Goal: Information Seeking & Learning: Learn about a topic

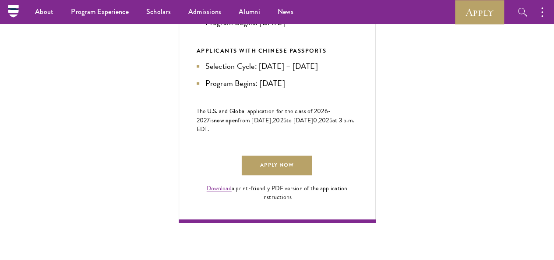
scroll to position [511, 0]
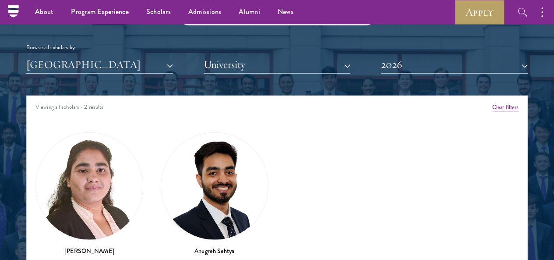
scroll to position [1033, 0]
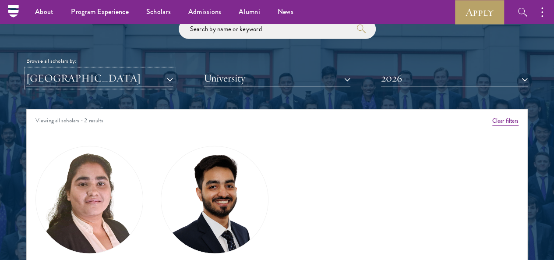
click at [113, 69] on button "[GEOGRAPHIC_DATA]" at bounding box center [99, 78] width 147 height 18
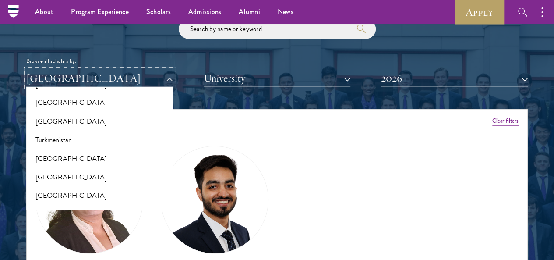
scroll to position [1835, 0]
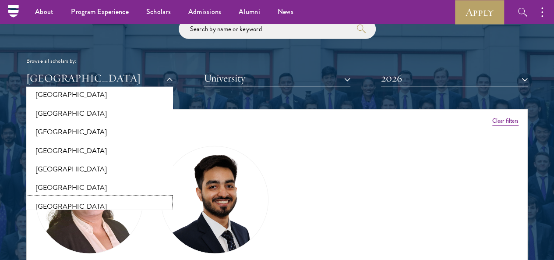
click at [129, 197] on button "[GEOGRAPHIC_DATA]" at bounding box center [99, 206] width 141 height 18
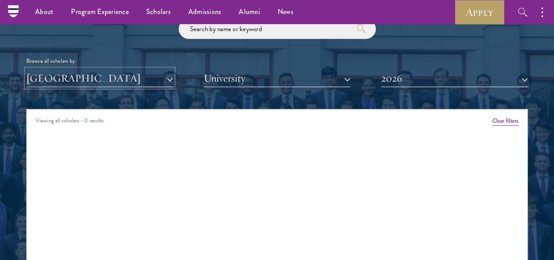
click at [173, 69] on button "[GEOGRAPHIC_DATA]" at bounding box center [99, 78] width 147 height 18
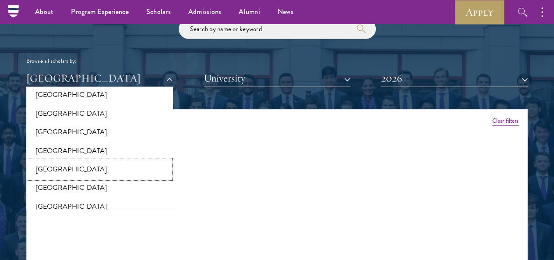
click at [113, 160] on button "[GEOGRAPHIC_DATA]" at bounding box center [99, 169] width 141 height 18
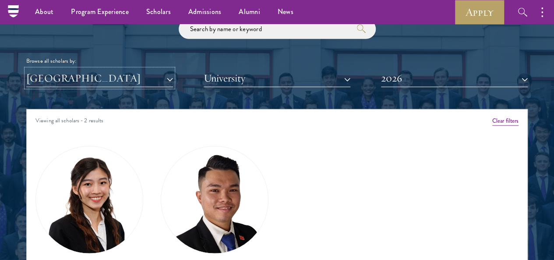
click at [173, 69] on button "[GEOGRAPHIC_DATA]" at bounding box center [99, 78] width 147 height 18
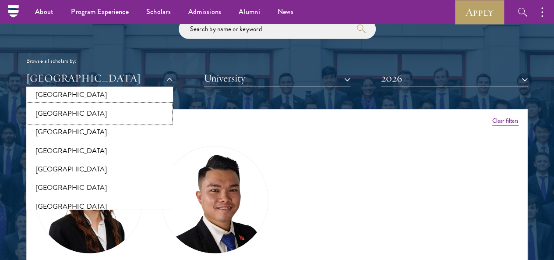
click at [131, 104] on button "[GEOGRAPHIC_DATA]" at bounding box center [99, 113] width 141 height 18
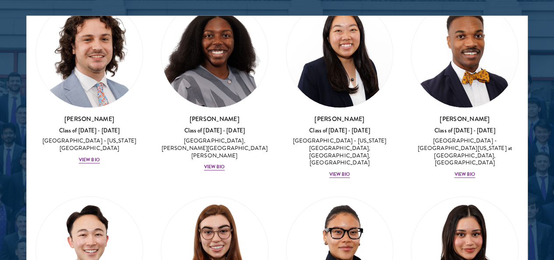
scroll to position [1004, 0]
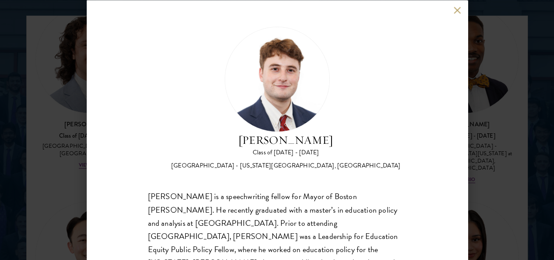
click at [456, 9] on button at bounding box center [457, 10] width 7 height 7
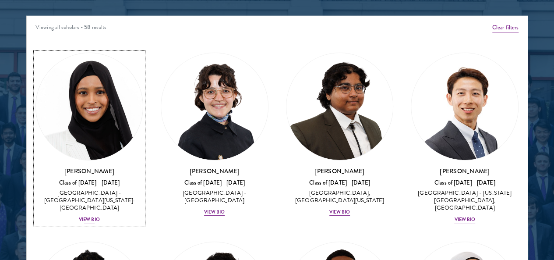
click at [100, 166] on div "Samia Abdi Class of 2025 - 2026 United States of America - University of Minnes…" at bounding box center [89, 194] width 108 height 57
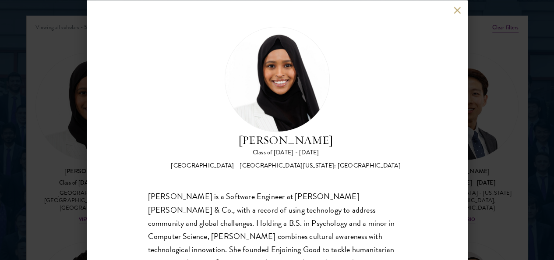
scroll to position [48, 0]
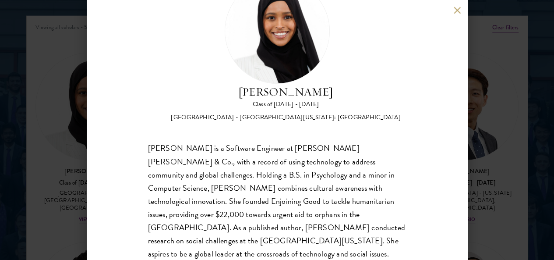
click at [454, 5] on div "Samia Abdi Class of 2025 - 2026 United States of America - University of Minnes…" at bounding box center [277, 130] width 381 height 260
click at [456, 10] on button at bounding box center [457, 10] width 7 height 7
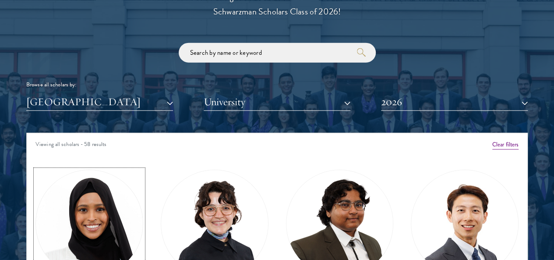
scroll to position [1021, 0]
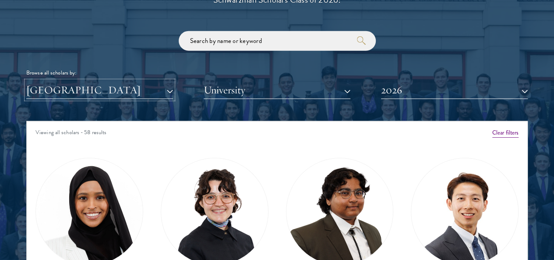
click at [172, 81] on button "[GEOGRAPHIC_DATA]" at bounding box center [99, 90] width 147 height 18
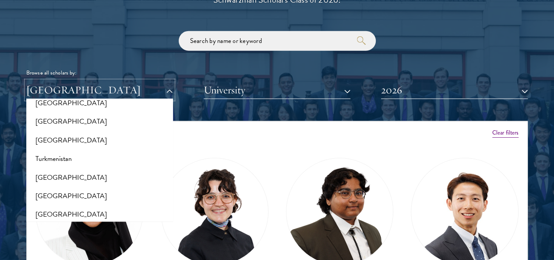
scroll to position [1719, 0]
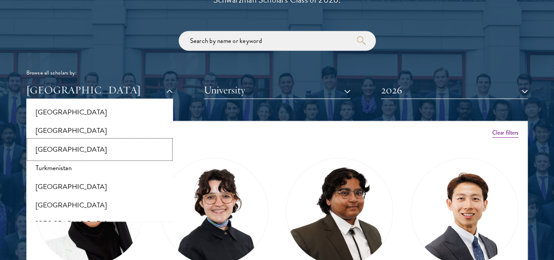
click at [102, 140] on button "[GEOGRAPHIC_DATA]" at bounding box center [99, 149] width 141 height 18
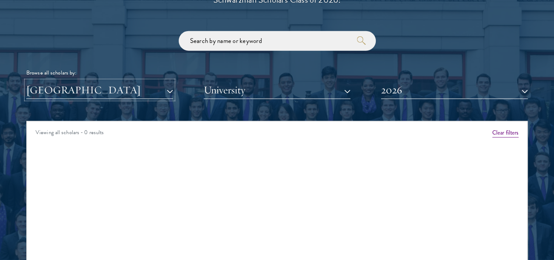
click at [121, 81] on button "[GEOGRAPHIC_DATA]" at bounding box center [99, 90] width 147 height 18
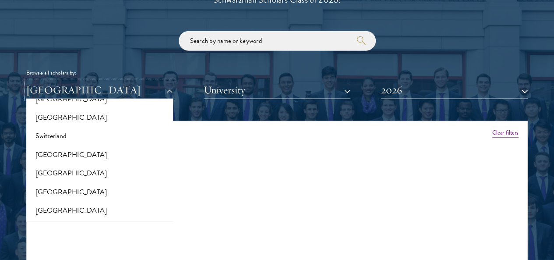
scroll to position [1613, 0]
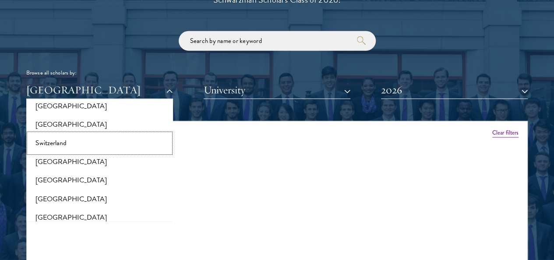
click at [105, 134] on button "Switzerland" at bounding box center [99, 143] width 141 height 18
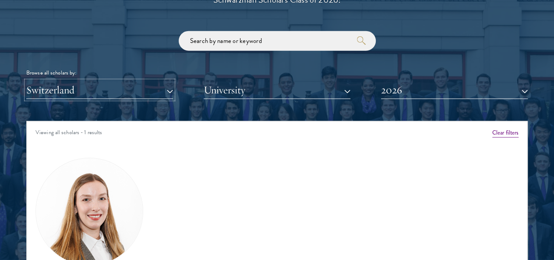
click at [124, 81] on button "Switzerland" at bounding box center [99, 90] width 147 height 18
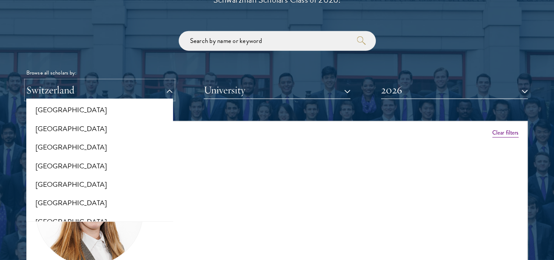
scroll to position [1497, 0]
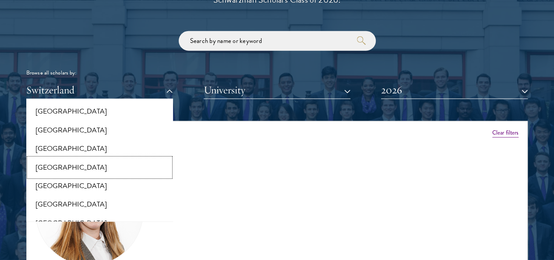
click at [95, 158] on button "South Korea" at bounding box center [99, 167] width 141 height 18
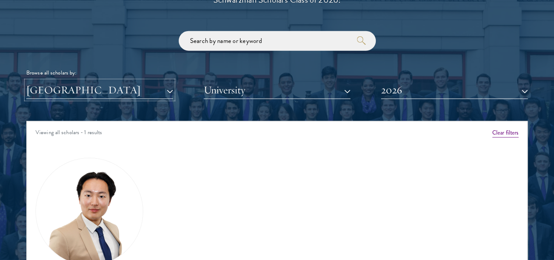
click at [122, 81] on button "South Korea" at bounding box center [99, 90] width 147 height 18
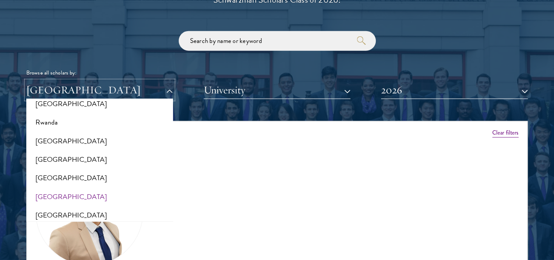
scroll to position [1426, 0]
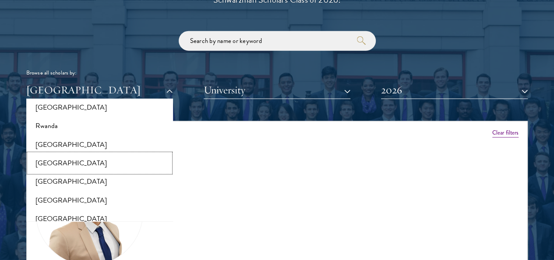
click at [86, 154] on button "[GEOGRAPHIC_DATA]" at bounding box center [99, 163] width 141 height 18
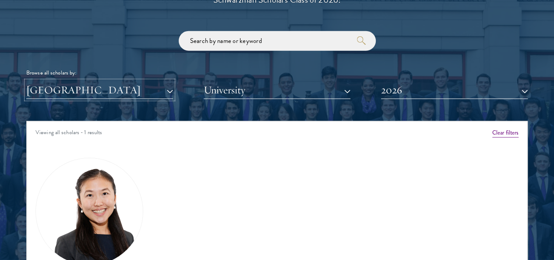
click at [128, 81] on button "[GEOGRAPHIC_DATA]" at bounding box center [99, 90] width 147 height 18
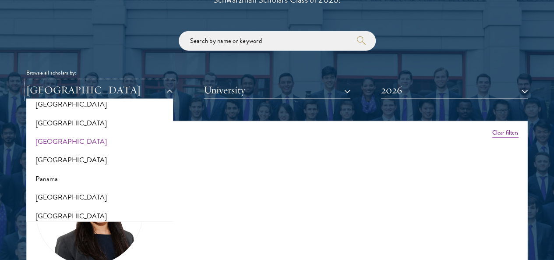
scroll to position [1260, 0]
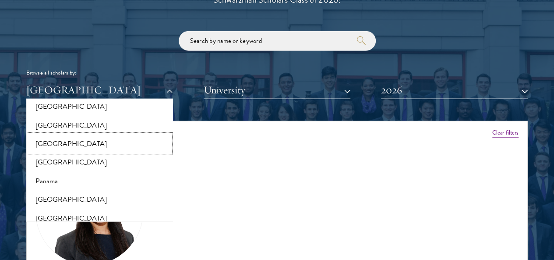
click at [104, 134] on button "[GEOGRAPHIC_DATA]" at bounding box center [99, 143] width 141 height 18
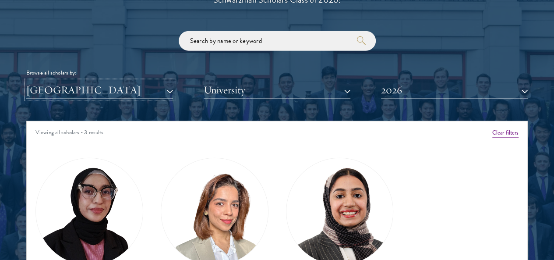
click at [114, 81] on button "[GEOGRAPHIC_DATA]" at bounding box center [99, 90] width 147 height 18
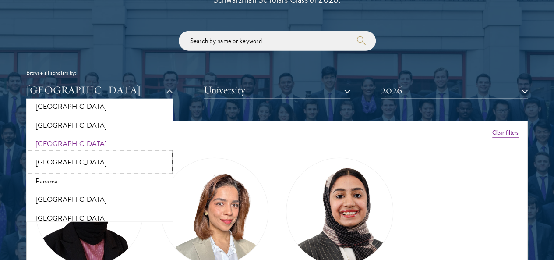
click at [96, 153] on button "[GEOGRAPHIC_DATA]" at bounding box center [99, 162] width 141 height 18
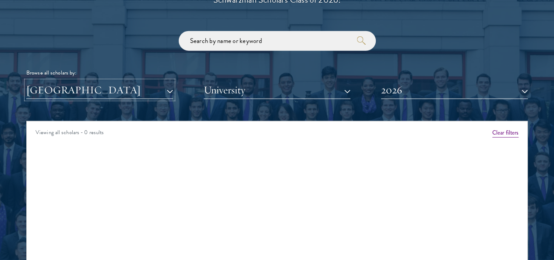
click at [111, 81] on button "[GEOGRAPHIC_DATA]" at bounding box center [99, 90] width 147 height 18
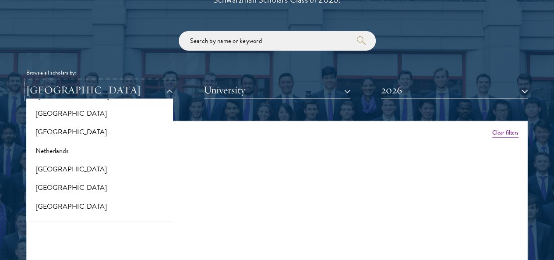
scroll to position [1138, 0]
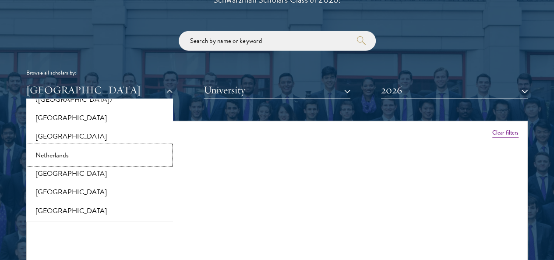
click at [81, 146] on button "Netherlands" at bounding box center [99, 155] width 141 height 18
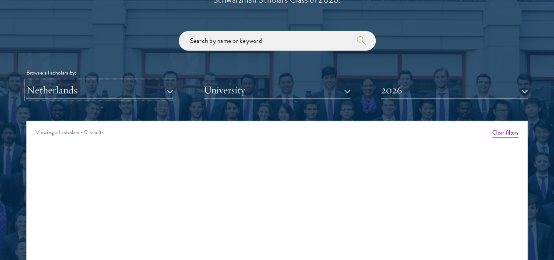
click at [114, 81] on button "Netherlands" at bounding box center [99, 90] width 147 height 18
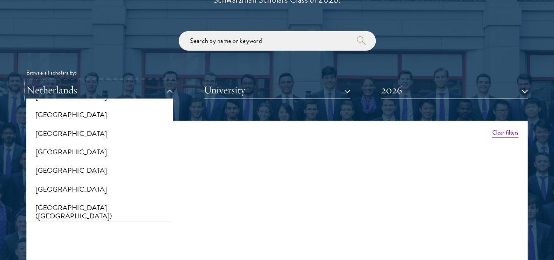
scroll to position [1004, 0]
click at [83, 105] on button "[GEOGRAPHIC_DATA]" at bounding box center [99, 114] width 141 height 18
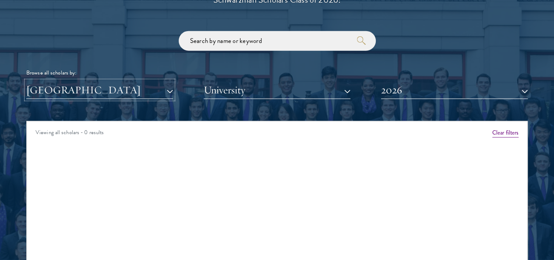
click at [109, 81] on button "[GEOGRAPHIC_DATA]" at bounding box center [99, 90] width 147 height 18
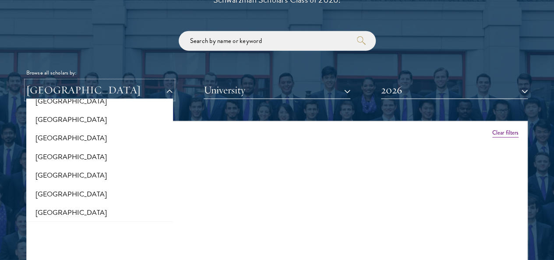
scroll to position [860, 0]
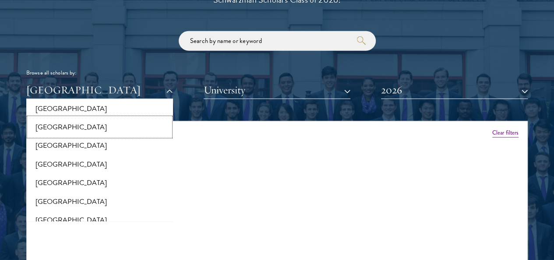
click at [71, 118] on button "[GEOGRAPHIC_DATA]" at bounding box center [99, 127] width 141 height 18
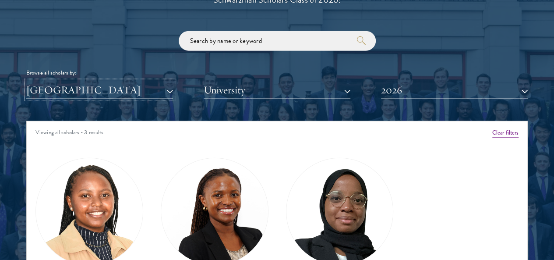
click at [115, 81] on button "[GEOGRAPHIC_DATA]" at bounding box center [99, 90] width 147 height 18
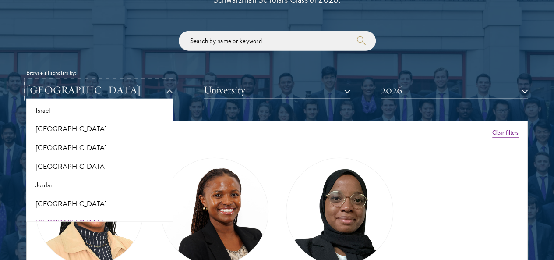
scroll to position [758, 0]
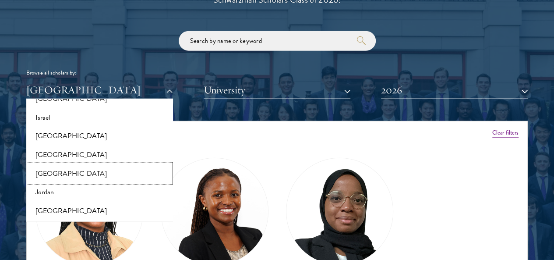
click at [67, 164] on button "[GEOGRAPHIC_DATA]" at bounding box center [99, 173] width 141 height 18
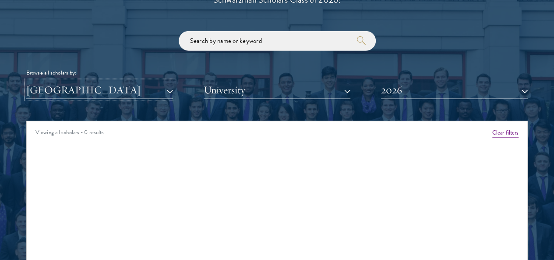
click at [116, 81] on button "[GEOGRAPHIC_DATA]" at bounding box center [99, 90] width 147 height 18
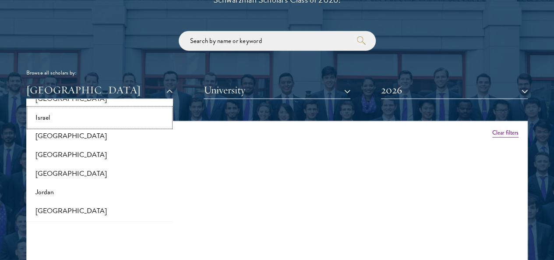
click at [81, 109] on button "Israel" at bounding box center [99, 118] width 141 height 18
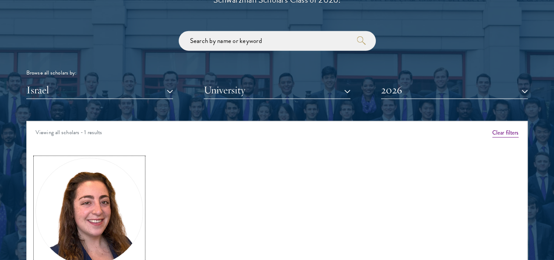
click at [99, 200] on img at bounding box center [89, 211] width 107 height 107
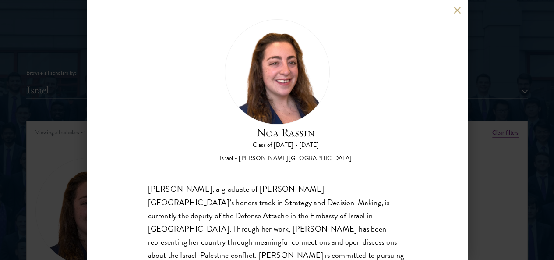
scroll to position [48, 0]
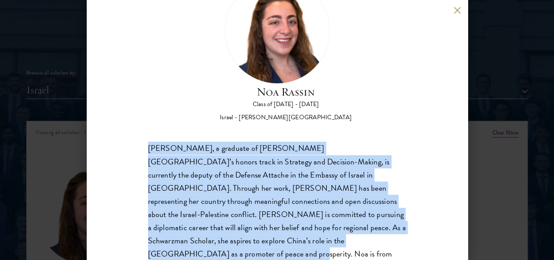
drag, startPoint x: 148, startPoint y: 109, endPoint x: 199, endPoint y: 220, distance: 121.7
click at [199, 220] on div "Noa Rassin, a graduate of Reichman University’s honors track in Strategy and De…" at bounding box center [277, 207] width 258 height 131
copy div "Noa Rassin, a graduate of Reichman University’s honors track in Strategy and De…"
click at [458, 8] on button at bounding box center [457, 10] width 7 height 7
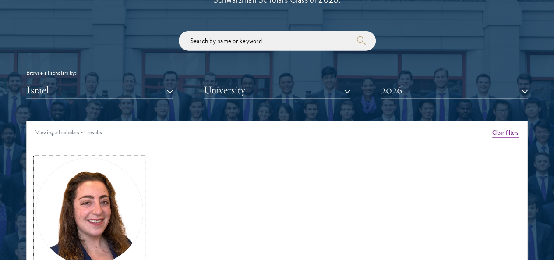
scroll to position [1030, 0]
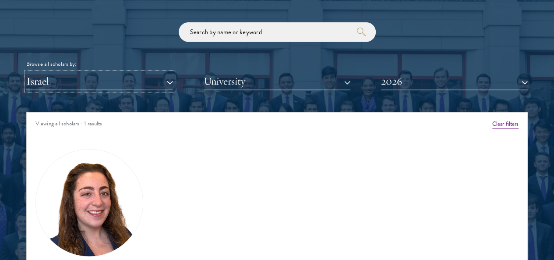
click at [171, 72] on button "Israel" at bounding box center [99, 81] width 147 height 18
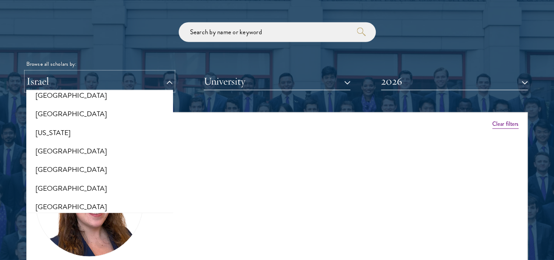
scroll to position [493, 0]
click at [72, 143] on button "[GEOGRAPHIC_DATA]" at bounding box center [99, 152] width 141 height 18
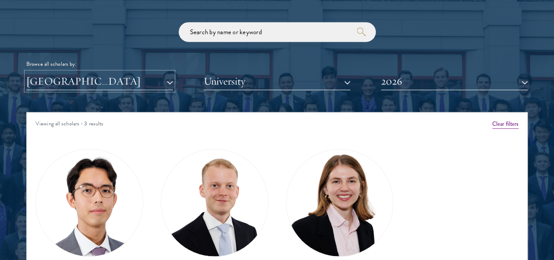
click at [127, 72] on button "[GEOGRAPHIC_DATA]" at bounding box center [99, 81] width 147 height 18
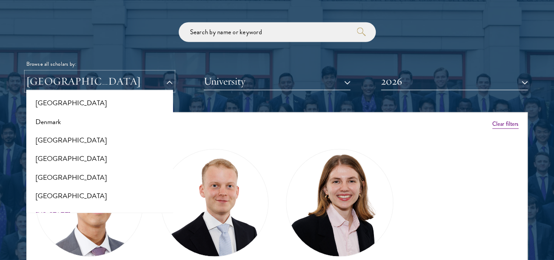
scroll to position [411, 0]
click at [89, 113] on button "Denmark" at bounding box center [99, 122] width 141 height 18
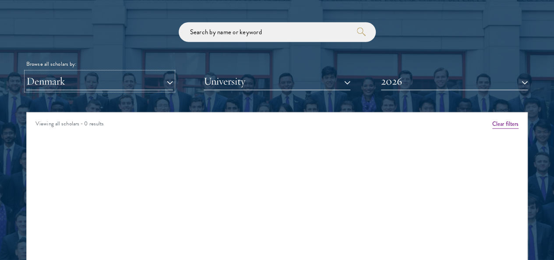
click at [130, 72] on button "Denmark" at bounding box center [99, 81] width 147 height 18
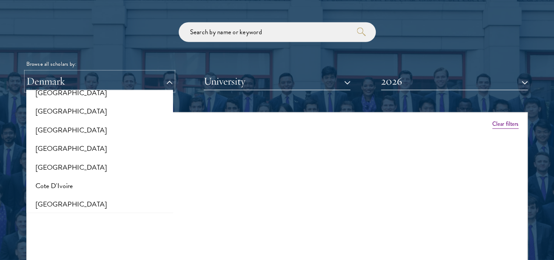
scroll to position [309, 0]
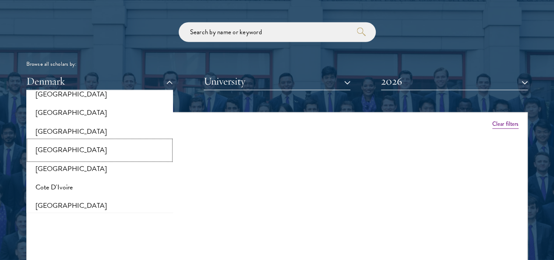
click at [71, 141] on button "[GEOGRAPHIC_DATA]" at bounding box center [99, 150] width 141 height 18
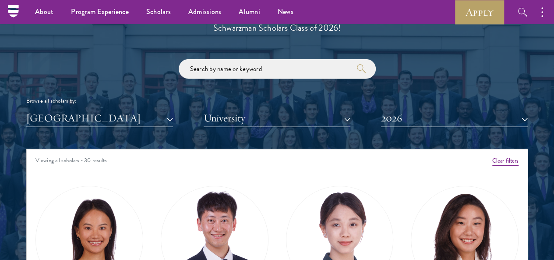
scroll to position [992, 0]
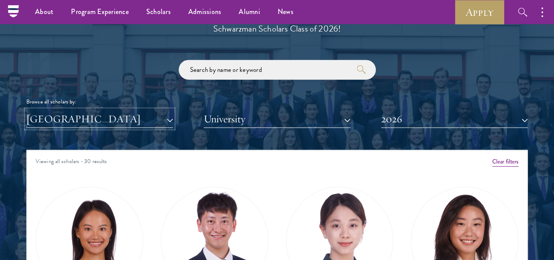
click at [152, 110] on button "[GEOGRAPHIC_DATA]" at bounding box center [99, 119] width 147 height 18
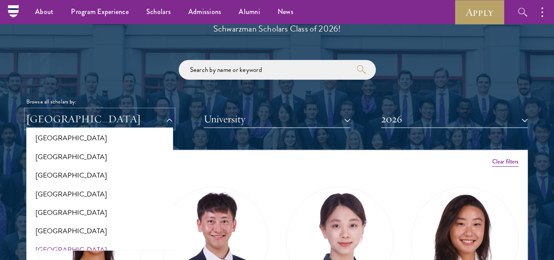
scroll to position [221, 0]
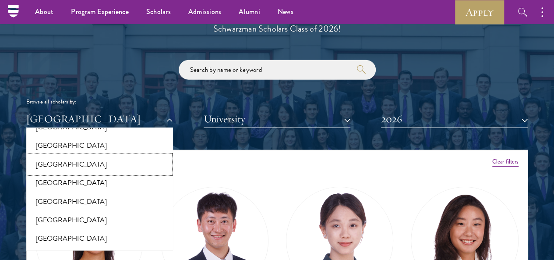
click at [86, 155] on button "[GEOGRAPHIC_DATA]" at bounding box center [99, 164] width 141 height 18
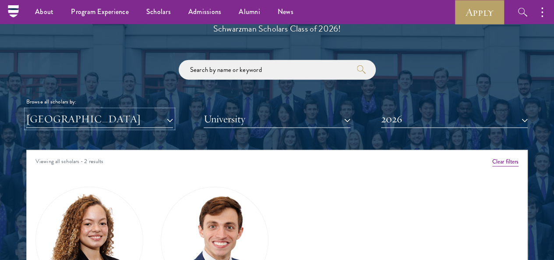
click at [137, 110] on button "[GEOGRAPHIC_DATA]" at bounding box center [99, 119] width 147 height 18
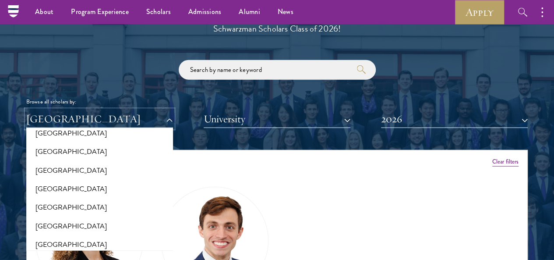
scroll to position [58, 0]
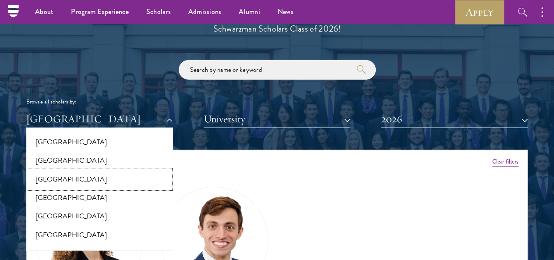
click at [97, 170] on button "[GEOGRAPHIC_DATA]" at bounding box center [99, 179] width 141 height 18
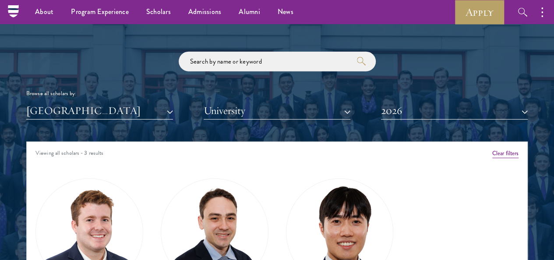
scroll to position [998, 0]
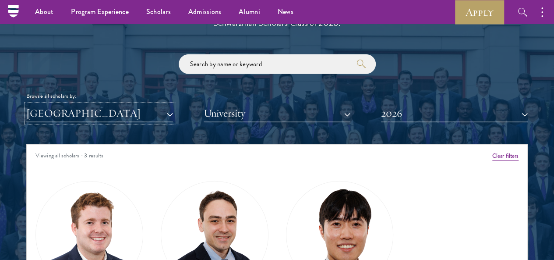
click at [163, 104] on button "[GEOGRAPHIC_DATA]" at bounding box center [99, 113] width 147 height 18
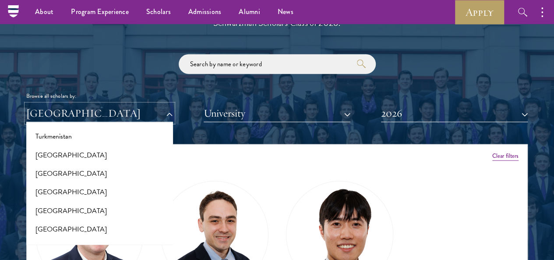
scroll to position [1765, 0]
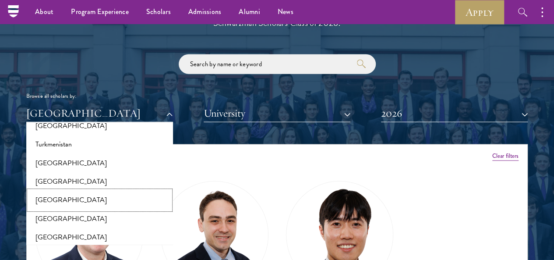
click at [82, 190] on button "[GEOGRAPHIC_DATA]" at bounding box center [99, 199] width 141 height 18
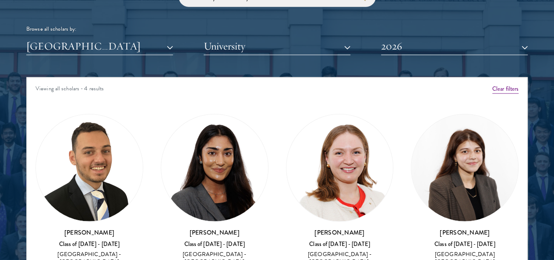
scroll to position [1071, 0]
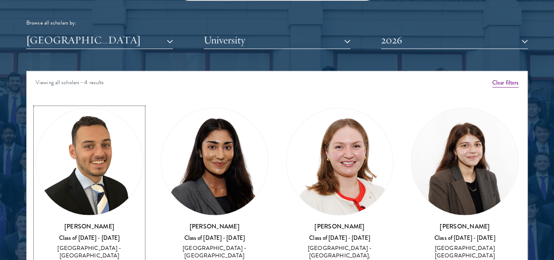
click at [116, 222] on h3 "Jacob Keisner" at bounding box center [89, 226] width 108 height 9
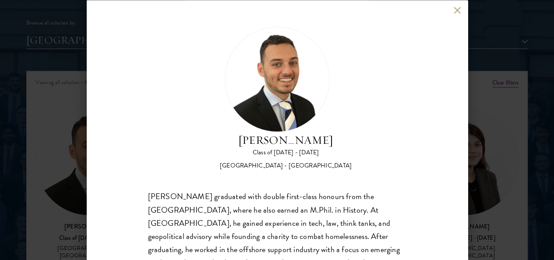
scroll to position [33, 0]
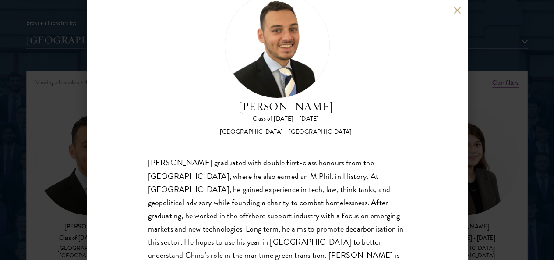
click at [455, 9] on button at bounding box center [457, 10] width 7 height 7
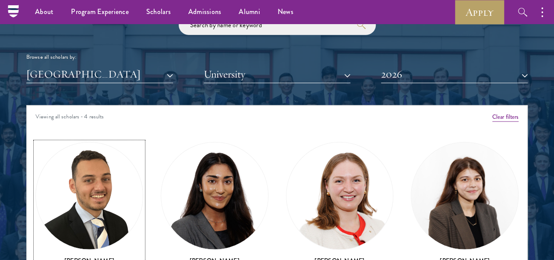
scroll to position [1033, 0]
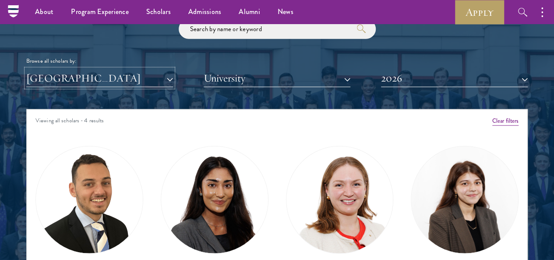
click at [164, 69] on button "[GEOGRAPHIC_DATA]" at bounding box center [99, 78] width 147 height 18
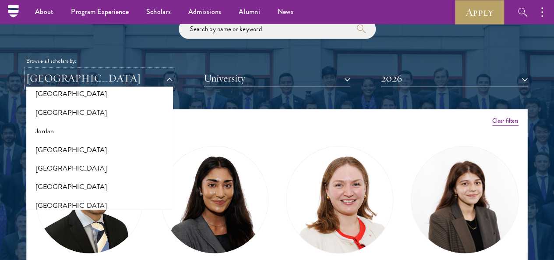
scroll to position [820, 0]
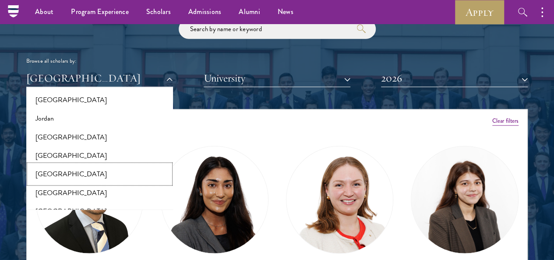
click at [73, 165] on button "[GEOGRAPHIC_DATA]" at bounding box center [99, 174] width 141 height 18
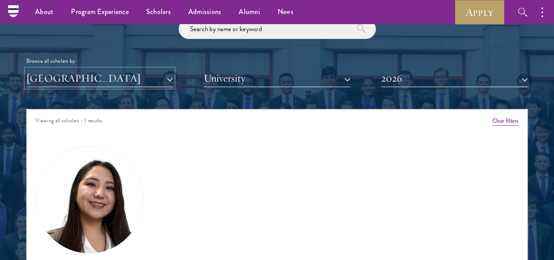
click at [125, 69] on button "[GEOGRAPHIC_DATA]" at bounding box center [99, 78] width 147 height 18
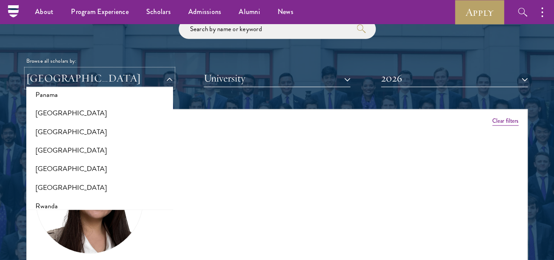
scroll to position [1284, 0]
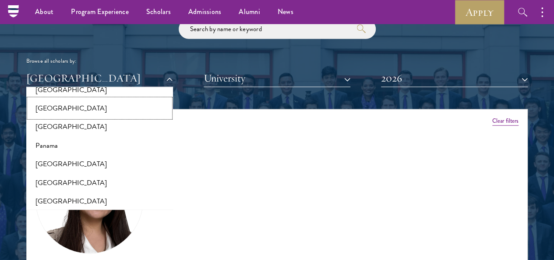
click at [79, 99] on button "[GEOGRAPHIC_DATA]" at bounding box center [99, 108] width 141 height 18
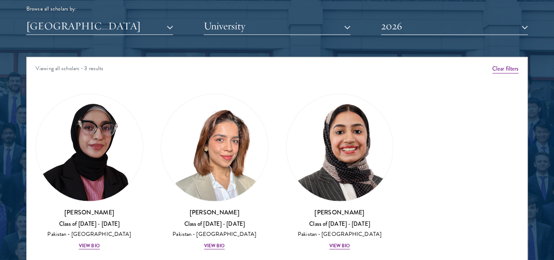
scroll to position [1091, 0]
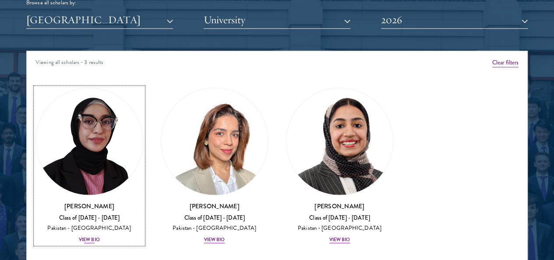
click at [97, 214] on div "Class of 2025 - 2026" at bounding box center [89, 217] width 108 height 7
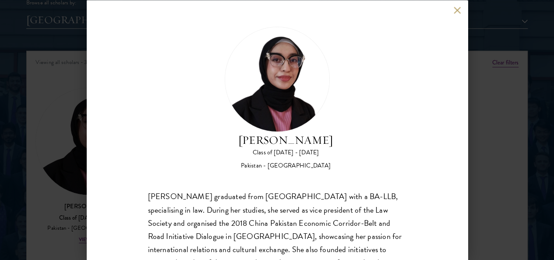
click at [457, 10] on button at bounding box center [457, 10] width 7 height 7
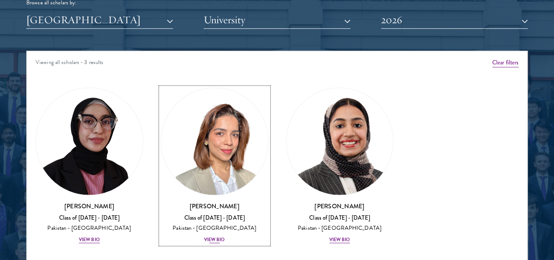
click at [203, 214] on div "Class of 2025 - 2026" at bounding box center [215, 217] width 108 height 7
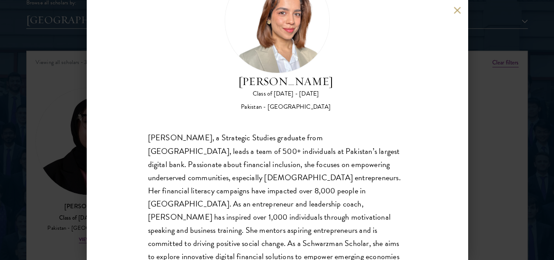
scroll to position [64, 0]
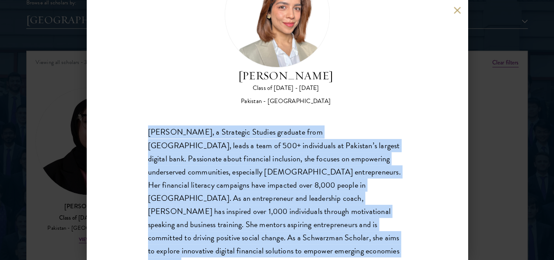
drag, startPoint x: 149, startPoint y: 95, endPoint x: 234, endPoint y: 234, distance: 163.5
click at [234, 234] on div "Maha Latif, a Strategic Studies graduate from National Defence University, lead…" at bounding box center [277, 198] width 258 height 145
copy div "Maha Latif, a Strategic Studies graduate from National Defence University, lead…"
click at [457, 11] on button at bounding box center [457, 10] width 7 height 7
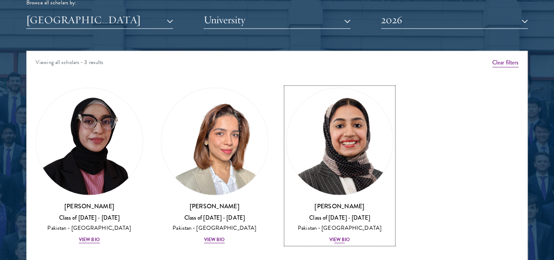
click at [286, 201] on h3 "Imaan Mirza" at bounding box center [340, 205] width 108 height 9
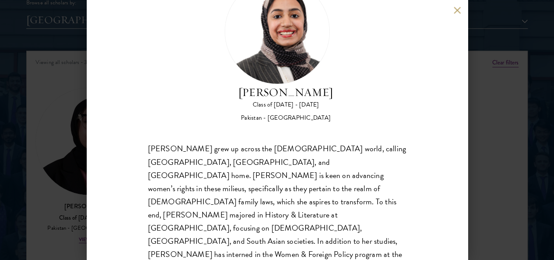
scroll to position [48, 0]
click at [454, 11] on button at bounding box center [457, 10] width 7 height 7
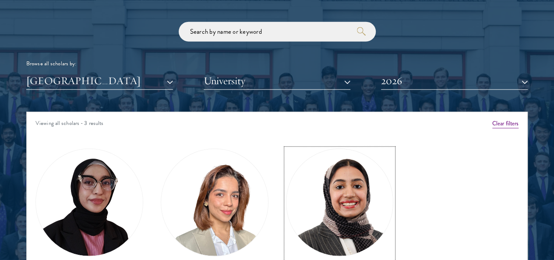
scroll to position [1033, 0]
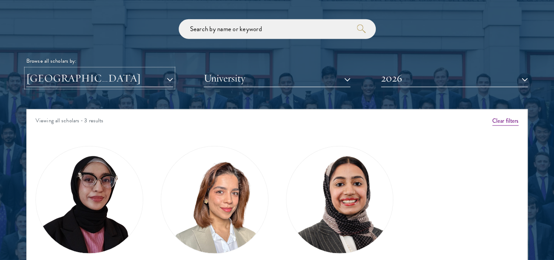
click at [173, 69] on button "[GEOGRAPHIC_DATA]" at bounding box center [99, 78] width 147 height 18
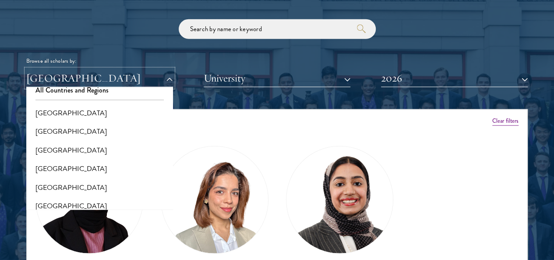
scroll to position [0, 0]
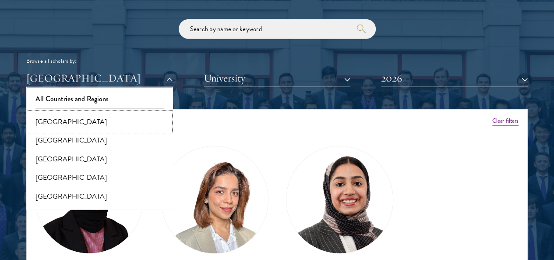
click at [143, 113] on button "[GEOGRAPHIC_DATA]" at bounding box center [99, 122] width 141 height 18
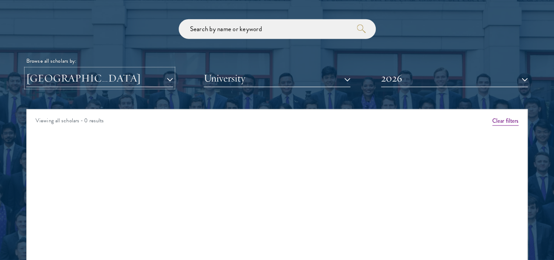
click at [161, 69] on button "[GEOGRAPHIC_DATA]" at bounding box center [99, 78] width 147 height 18
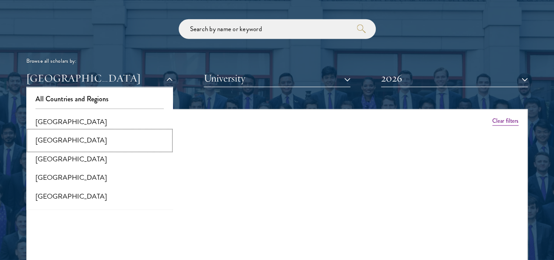
click at [123, 131] on button "[GEOGRAPHIC_DATA]" at bounding box center [99, 140] width 141 height 18
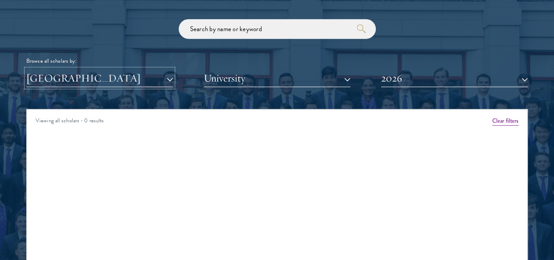
click at [157, 69] on button "[GEOGRAPHIC_DATA]" at bounding box center [99, 78] width 147 height 18
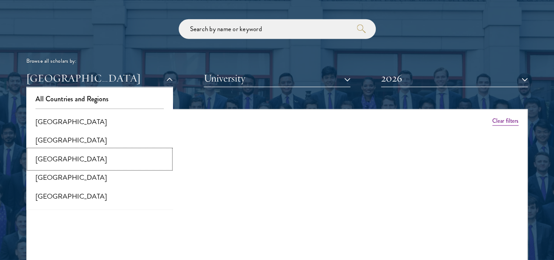
click at [111, 150] on button "[GEOGRAPHIC_DATA]" at bounding box center [99, 159] width 141 height 18
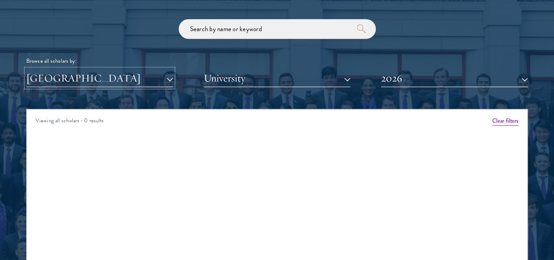
click at [151, 69] on button "[GEOGRAPHIC_DATA]" at bounding box center [99, 78] width 147 height 18
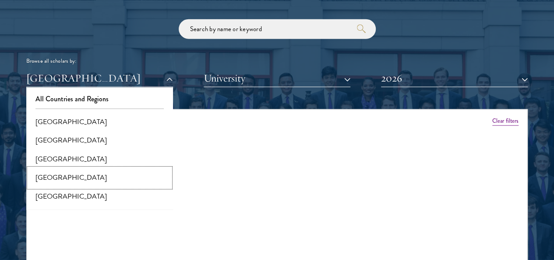
click at [104, 168] on button "[GEOGRAPHIC_DATA]" at bounding box center [99, 177] width 141 height 18
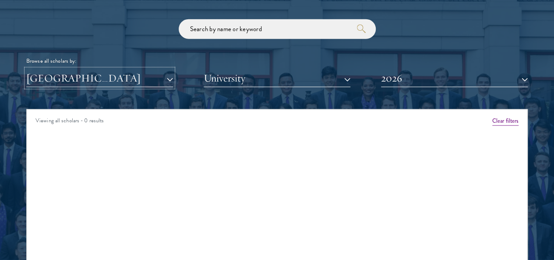
click at [153, 69] on button "[GEOGRAPHIC_DATA]" at bounding box center [99, 78] width 147 height 18
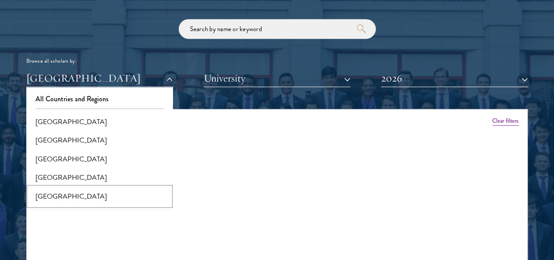
click at [93, 187] on button "[GEOGRAPHIC_DATA]" at bounding box center [99, 196] width 141 height 18
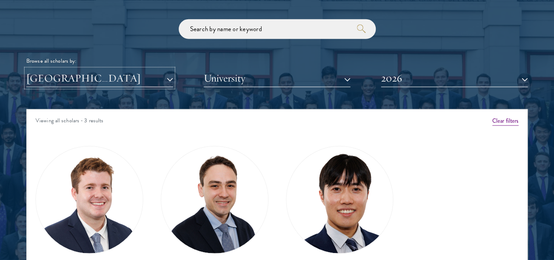
click at [165, 69] on button "[GEOGRAPHIC_DATA]" at bounding box center [99, 78] width 147 height 18
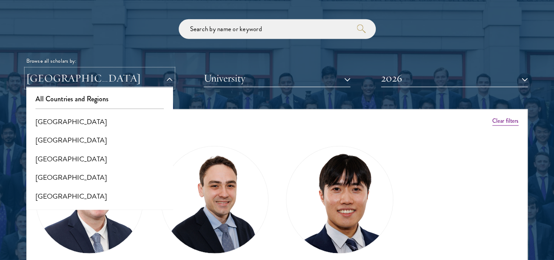
scroll to position [67, 0]
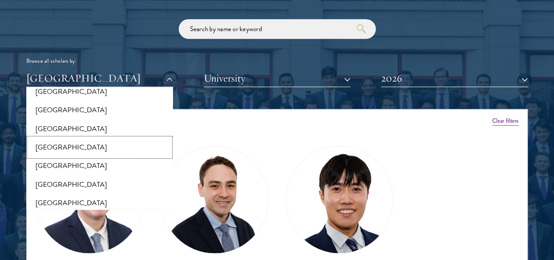
click at [127, 138] on button "[GEOGRAPHIC_DATA]" at bounding box center [99, 147] width 141 height 18
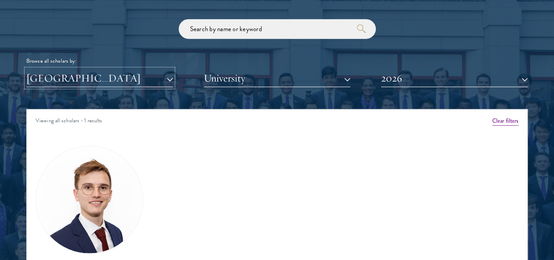
click at [161, 69] on button "[GEOGRAPHIC_DATA]" at bounding box center [99, 78] width 147 height 18
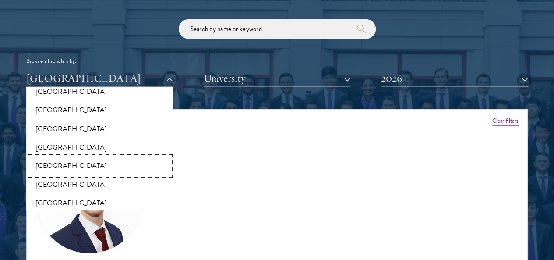
click at [102, 156] on button "[GEOGRAPHIC_DATA]" at bounding box center [99, 165] width 141 height 18
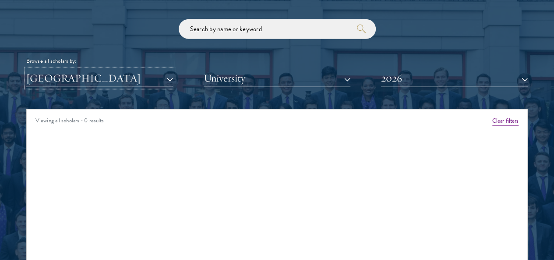
click at [154, 69] on button "[GEOGRAPHIC_DATA]" at bounding box center [99, 78] width 147 height 18
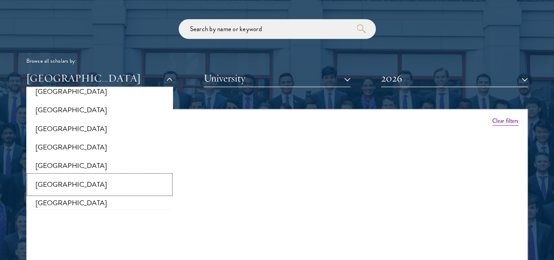
click at [100, 175] on button "[GEOGRAPHIC_DATA]" at bounding box center [99, 184] width 141 height 18
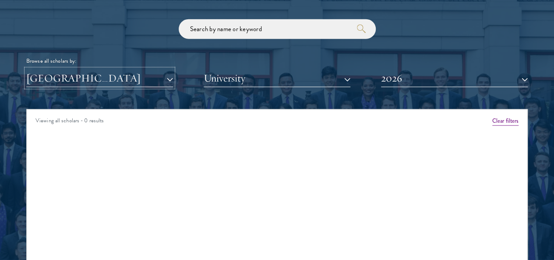
click at [156, 69] on button "[GEOGRAPHIC_DATA]" at bounding box center [99, 78] width 147 height 18
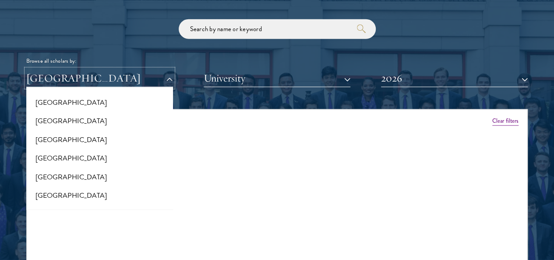
scroll to position [208, 0]
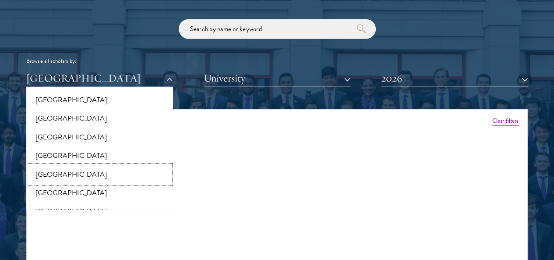
click at [108, 165] on button "[GEOGRAPHIC_DATA]" at bounding box center [99, 174] width 141 height 18
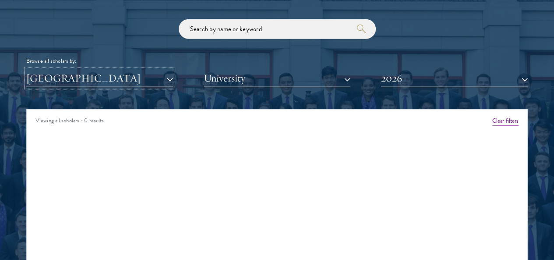
click at [156, 69] on button "[GEOGRAPHIC_DATA]" at bounding box center [99, 78] width 147 height 18
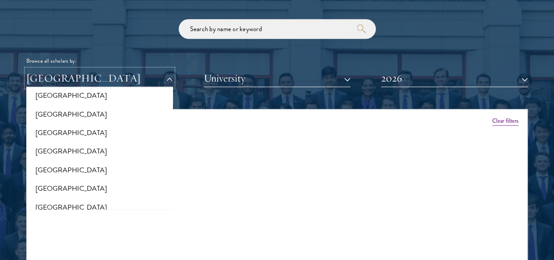
scroll to position [278, 0]
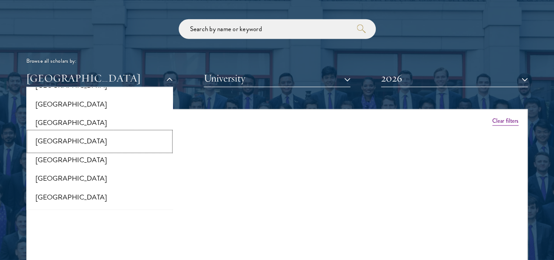
click at [124, 132] on button "[GEOGRAPHIC_DATA]" at bounding box center [99, 141] width 141 height 18
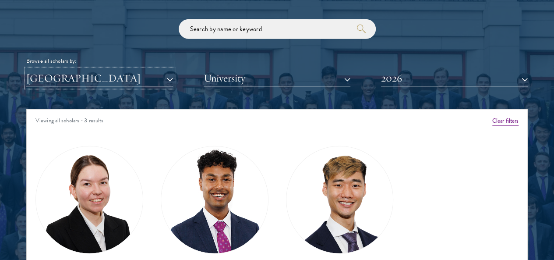
click at [164, 69] on button "[GEOGRAPHIC_DATA]" at bounding box center [99, 78] width 147 height 18
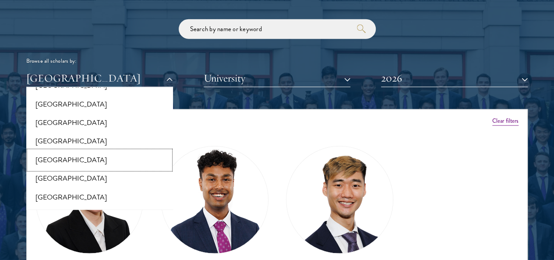
click at [123, 151] on button "[GEOGRAPHIC_DATA]" at bounding box center [99, 160] width 141 height 18
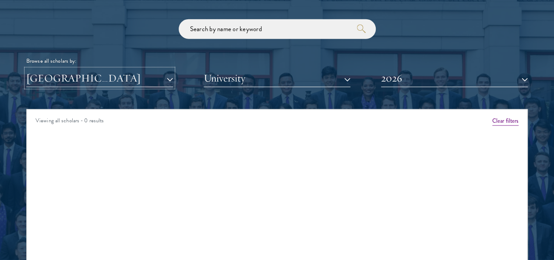
click at [171, 69] on button "[GEOGRAPHIC_DATA]" at bounding box center [99, 78] width 147 height 18
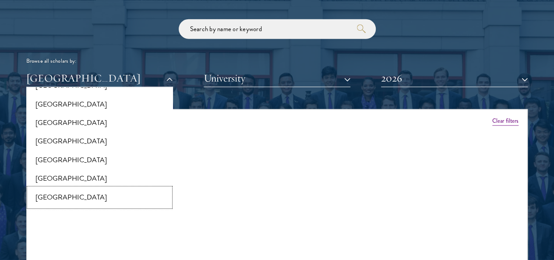
click at [146, 188] on button "[GEOGRAPHIC_DATA]" at bounding box center [99, 197] width 141 height 18
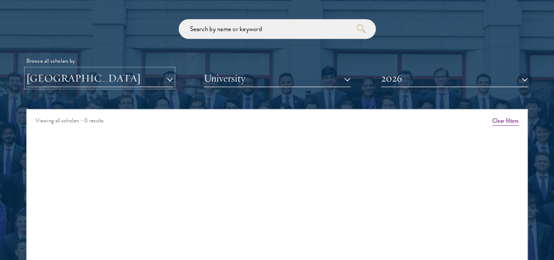
click at [173, 69] on button "[GEOGRAPHIC_DATA]" at bounding box center [99, 78] width 147 height 18
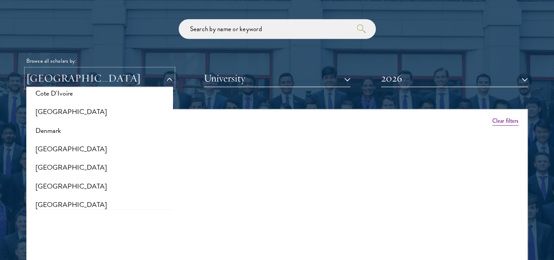
scroll to position [400, 0]
click at [132, 176] on button "[GEOGRAPHIC_DATA]" at bounding box center [99, 185] width 141 height 18
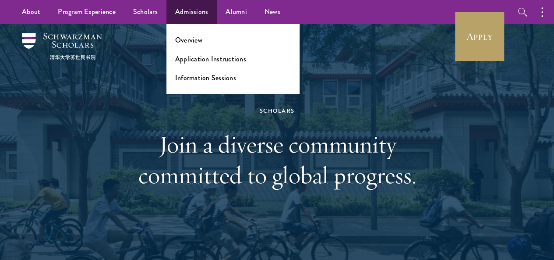
click at [205, 38] on li "Overview" at bounding box center [233, 40] width 116 height 10
click at [187, 42] on link "Overview" at bounding box center [188, 40] width 27 height 10
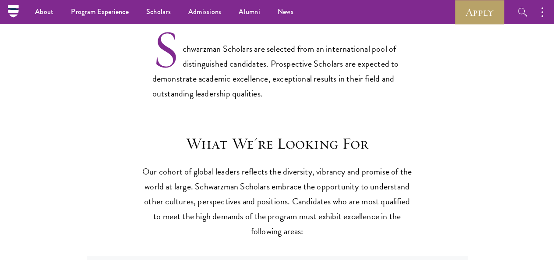
scroll to position [671, 0]
